Goal: Use online tool/utility: Utilize a website feature to perform a specific function

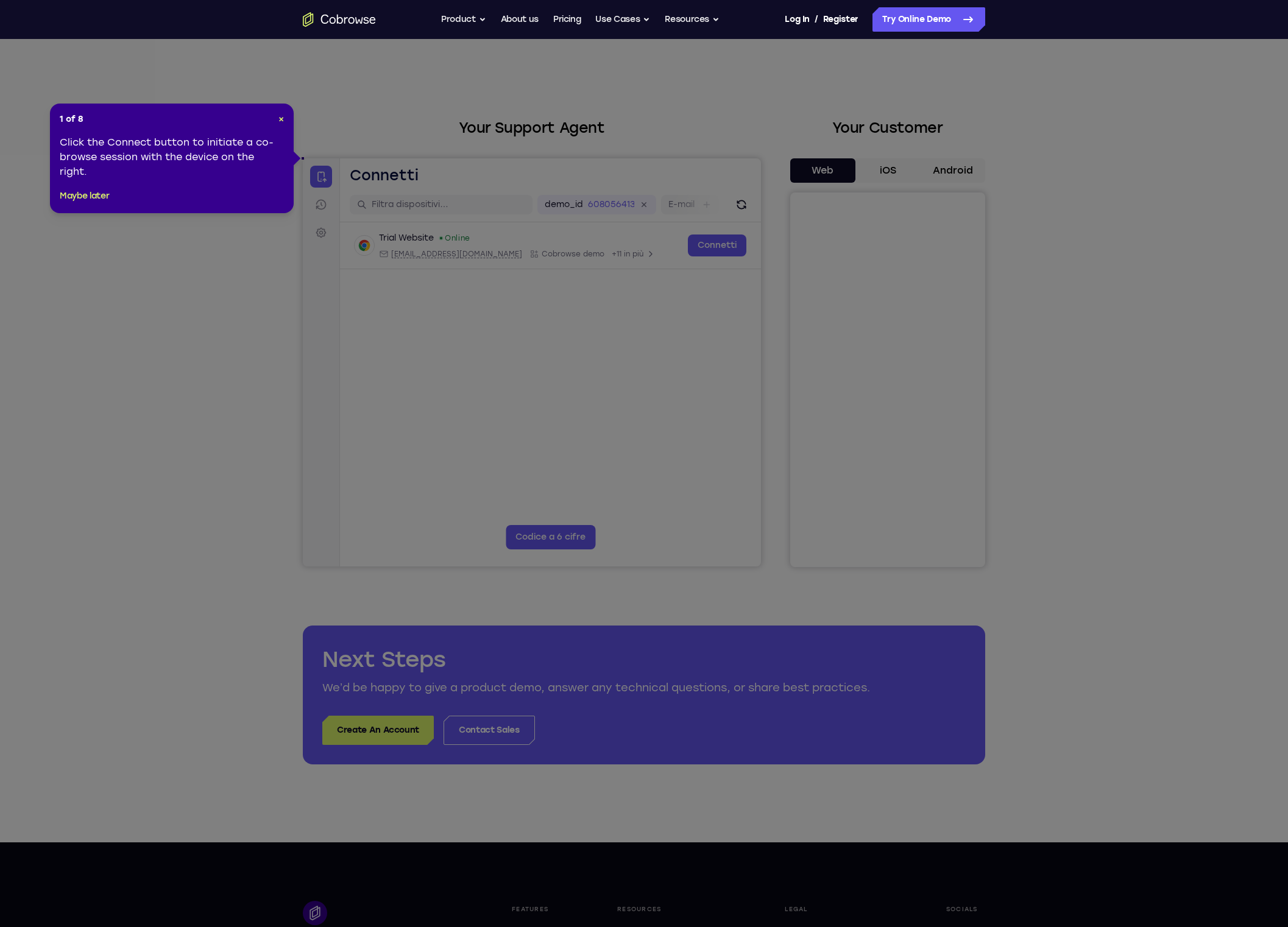
click at [287, 125] on div "1 of 8 × Click the Connect button to initiate a co-browse session with the devi…" at bounding box center [172, 158] width 244 height 110
click at [286, 124] on div "1 of 8 × Click the Connect button to initiate a co-browse session with the devi…" at bounding box center [172, 158] width 244 height 110
click at [285, 122] on div "1 of 8 × Click the Connect button to initiate a co-browse session with the devi…" at bounding box center [172, 158] width 244 height 110
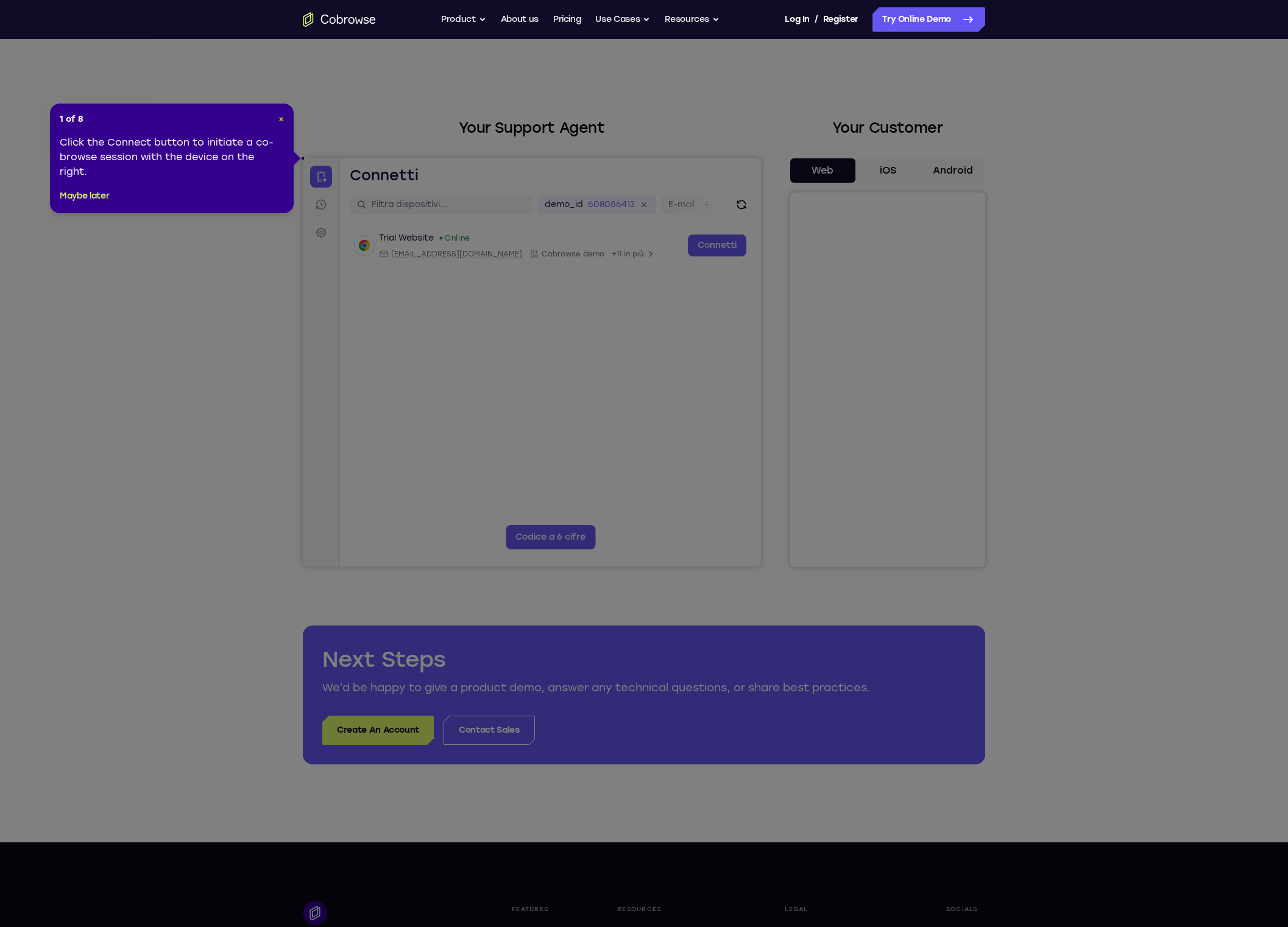
click at [281, 122] on span "×" at bounding box center [281, 119] width 6 height 10
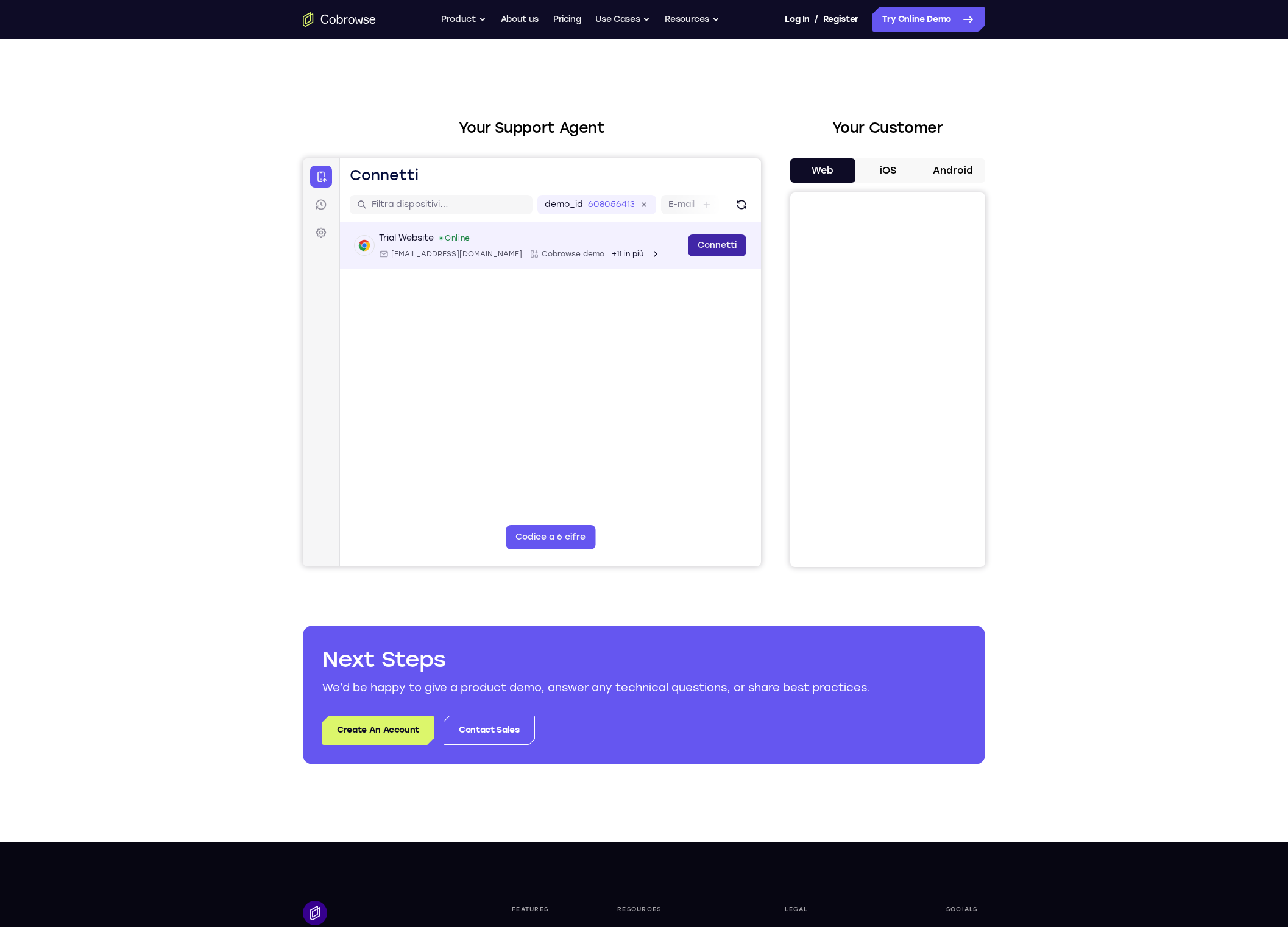
click at [720, 240] on link "Connetti" at bounding box center [717, 245] width 59 height 22
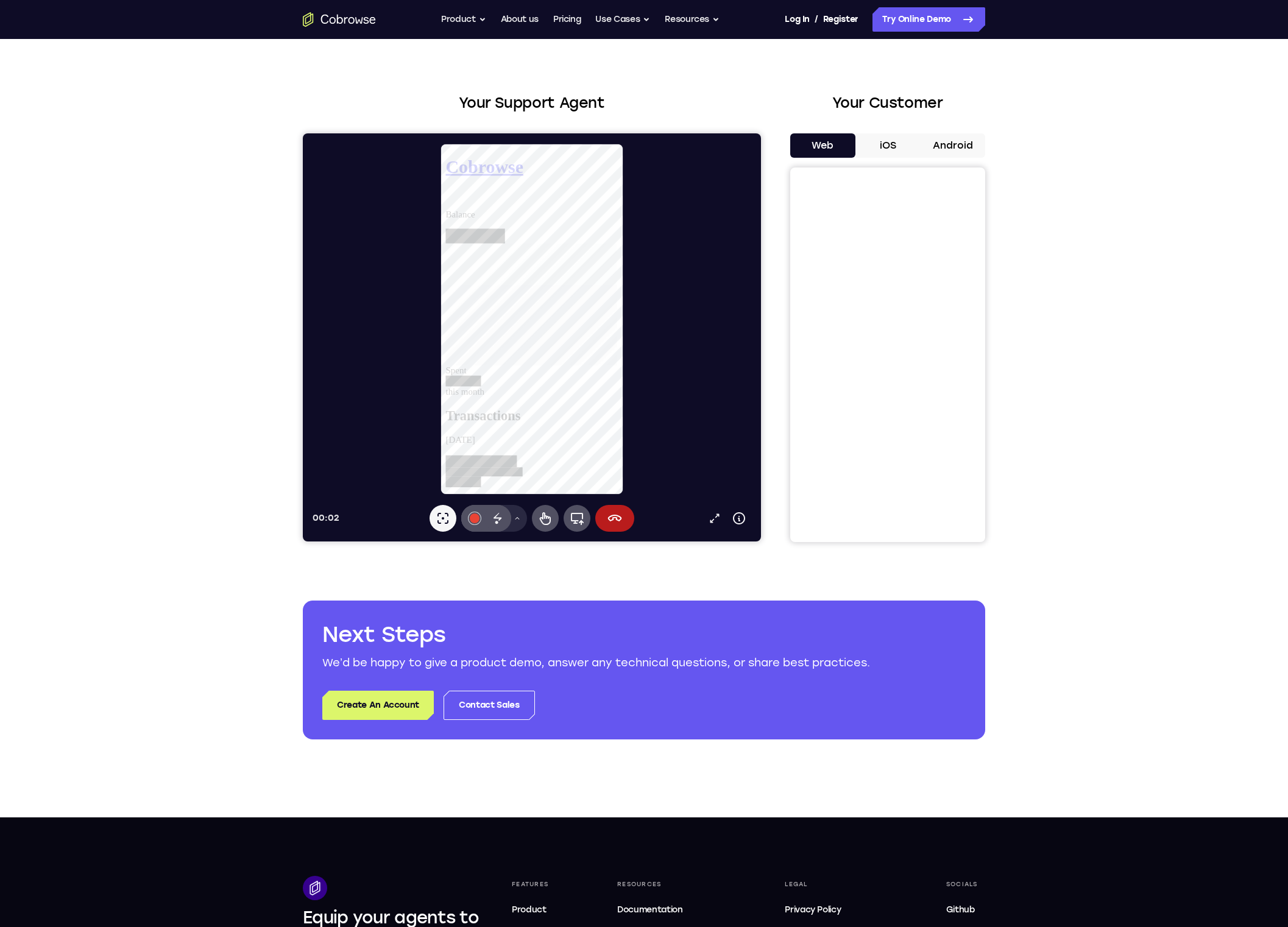
scroll to position [27, 0]
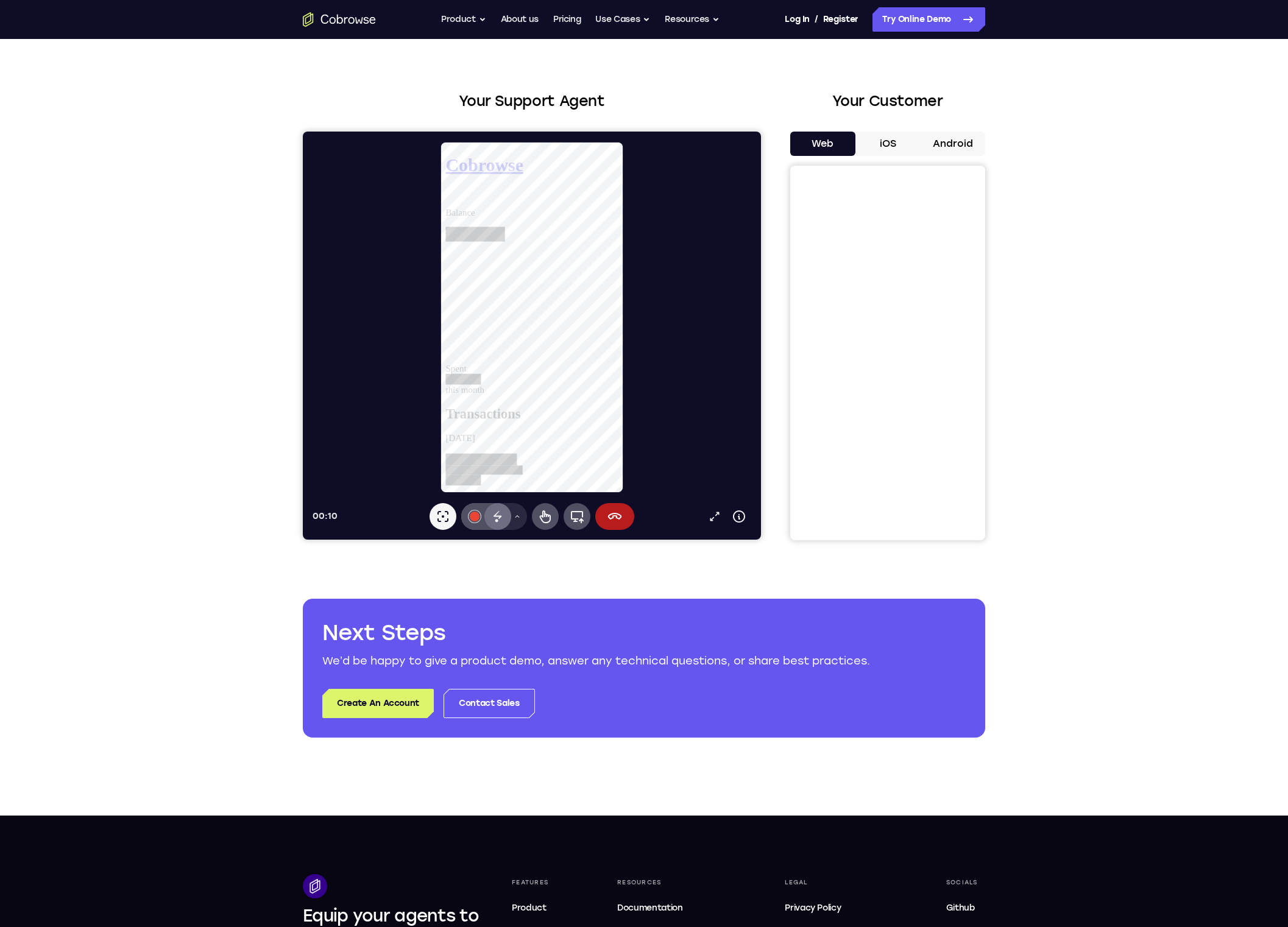
click at [502, 525] on div "Inchiostro a scomparsa" at bounding box center [497, 516] width 27 height 27
click at [451, 520] on button "Puntatore laser" at bounding box center [442, 516] width 27 height 27
drag, startPoint x: 542, startPoint y: 514, endPoint x: 547, endPoint y: 500, distance: 14.9
click at [542, 515] on icon at bounding box center [545, 517] width 11 height 13
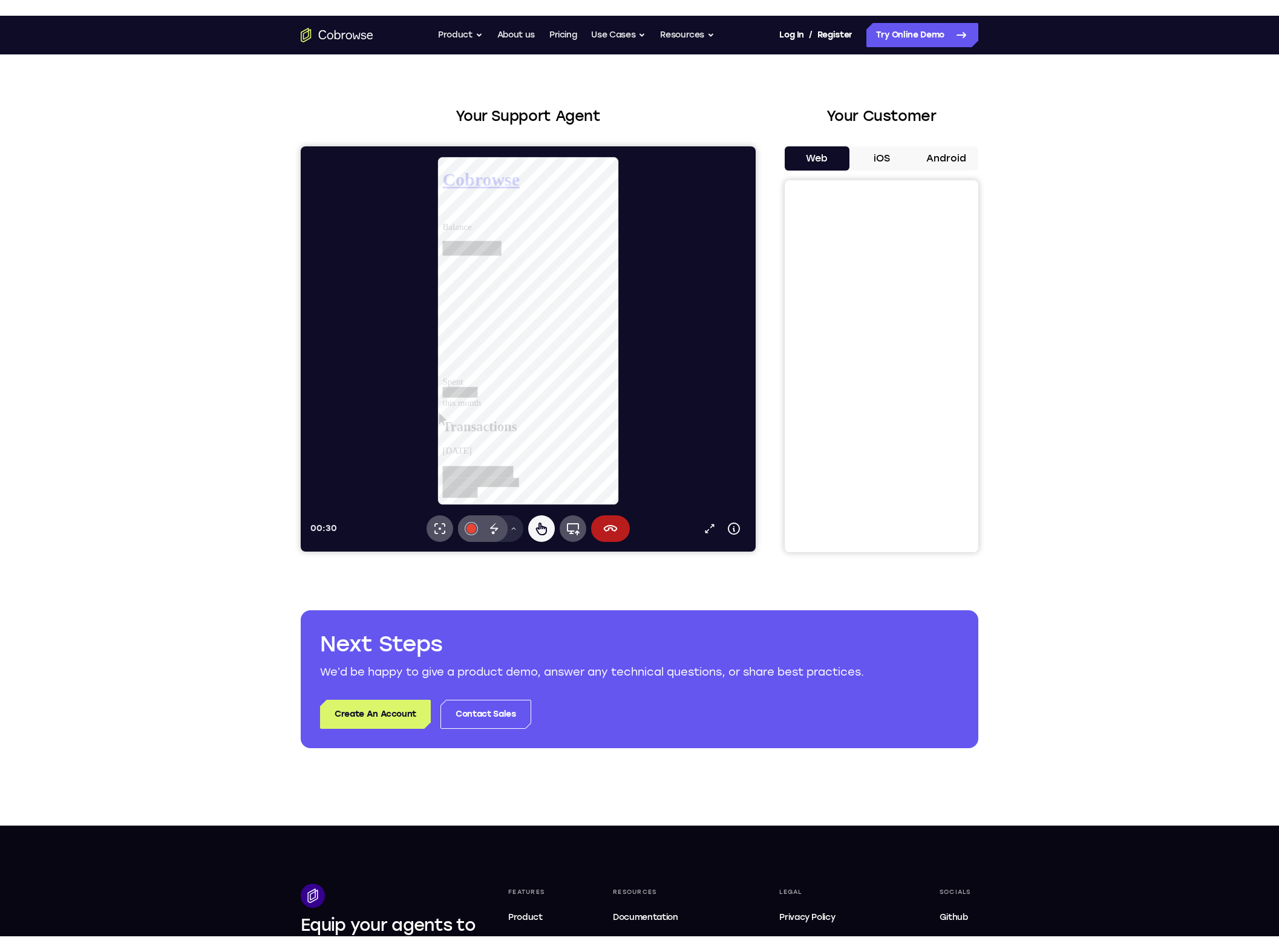
scroll to position [50, 0]
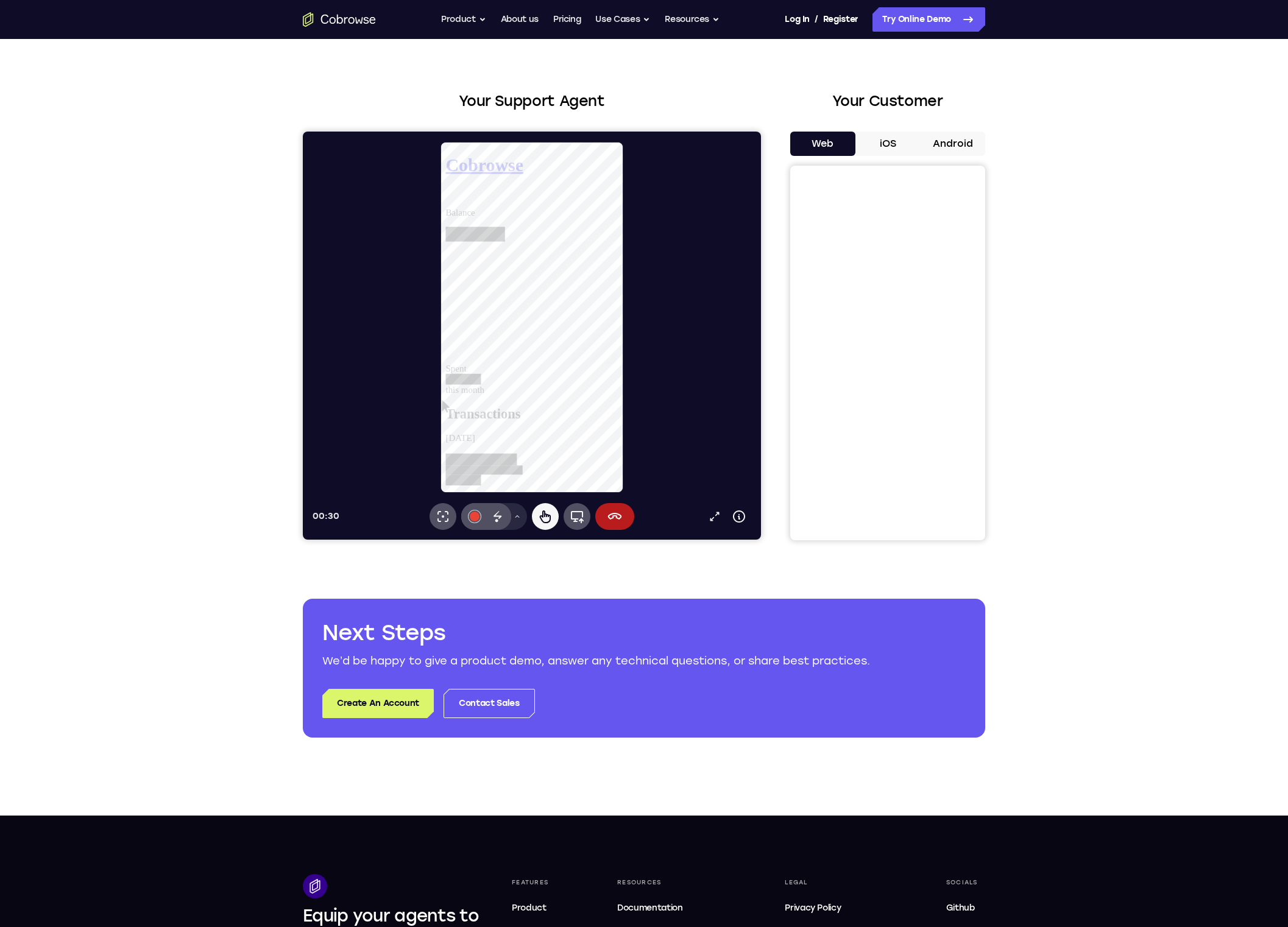
drag, startPoint x: 634, startPoint y: 433, endPoint x: 760, endPoint y: 383, distance: 135.6
click at [622, 517] on button "Termina sessione" at bounding box center [615, 516] width 39 height 27
